Goal: Information Seeking & Learning: Learn about a topic

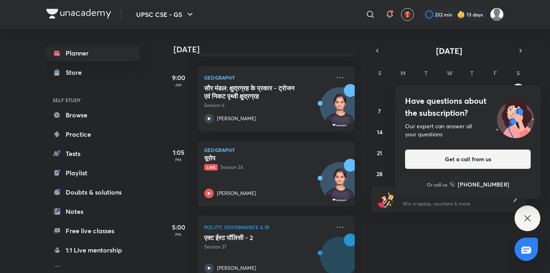
scroll to position [130, 0]
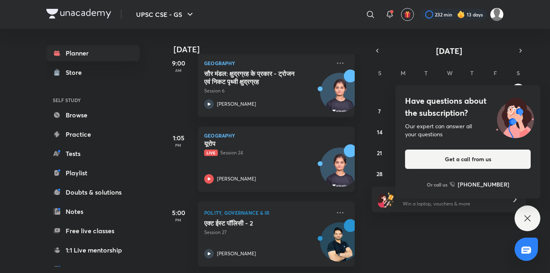
click at [206, 174] on icon at bounding box center [209, 179] width 10 height 10
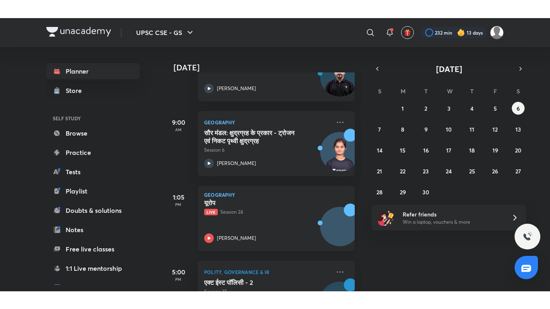
scroll to position [130, 0]
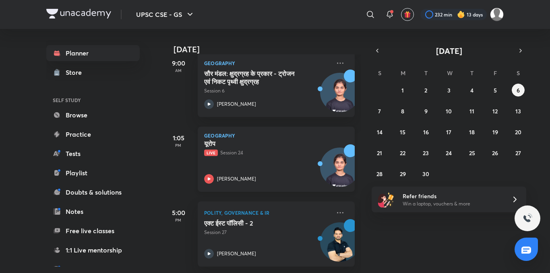
click at [209, 176] on icon at bounding box center [209, 179] width 10 height 10
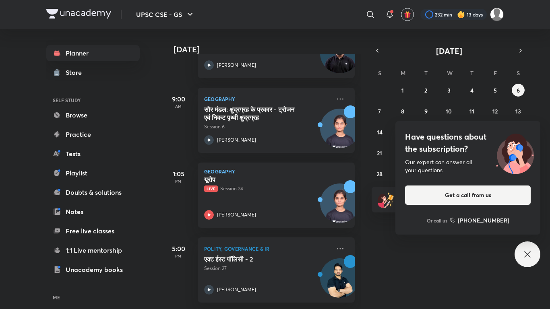
scroll to position [95, 0]
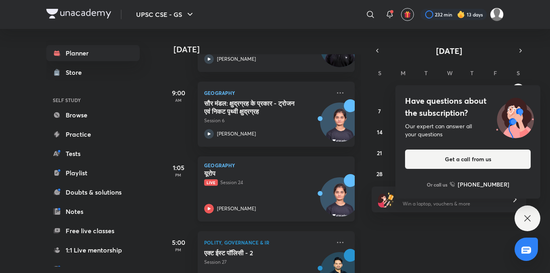
click at [210, 212] on icon at bounding box center [209, 209] width 10 height 10
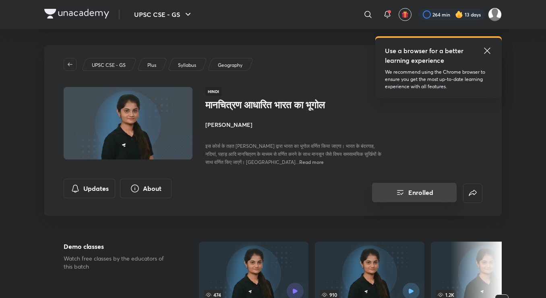
click at [416, 202] on button "Enrolled" at bounding box center [414, 192] width 84 height 19
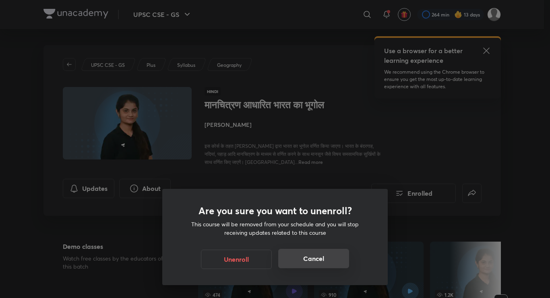
click at [309, 259] on button "Cancel" at bounding box center [313, 258] width 71 height 19
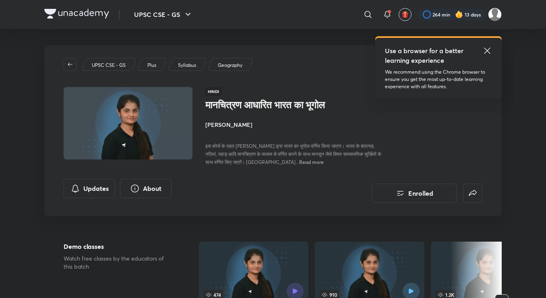
click at [489, 52] on icon at bounding box center [487, 50] width 6 height 6
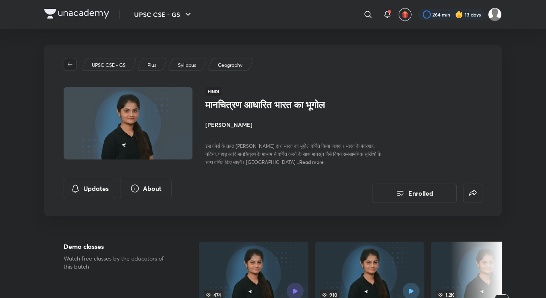
click at [66, 60] on button "button" at bounding box center [70, 64] width 13 height 13
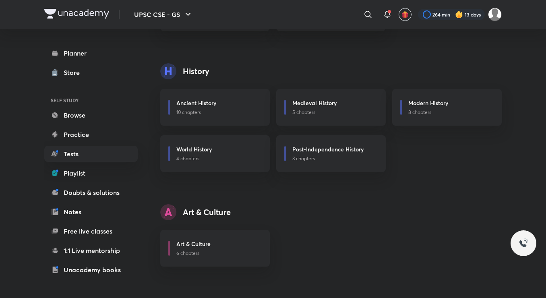
scroll to position [479, 0]
